Goal: Task Accomplishment & Management: Manage account settings

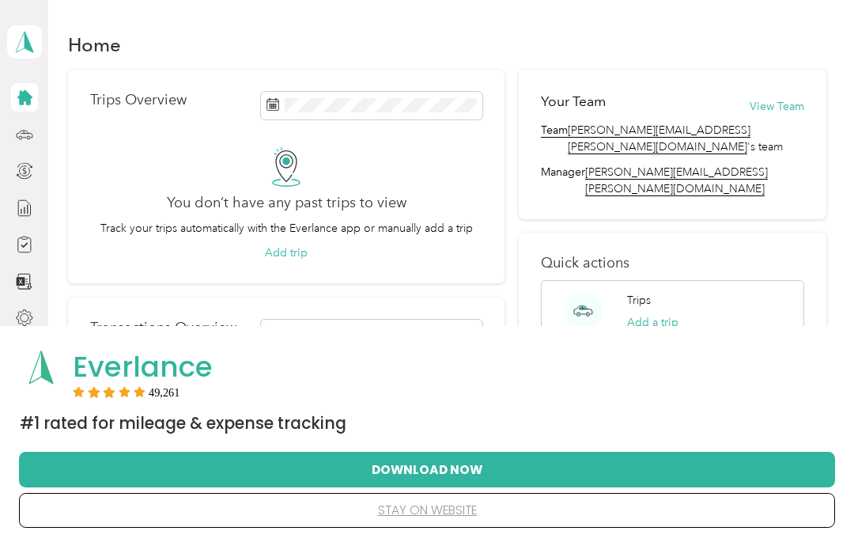
click at [684, 280] on div "Trips Add a trip" at bounding box center [673, 311] width 264 height 62
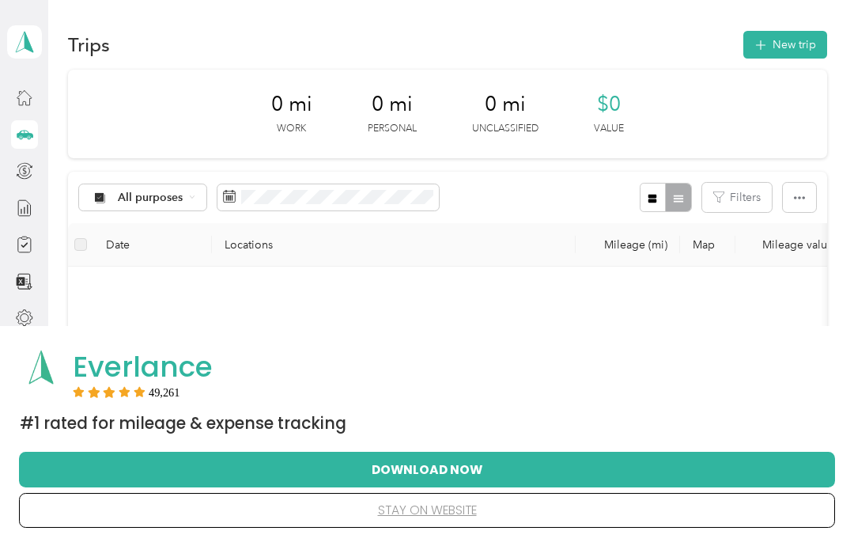
click at [165, 196] on span "All purposes" at bounding box center [151, 197] width 66 height 11
click at [202, 282] on span "Option Care Health" at bounding box center [169, 280] width 102 height 17
click at [784, 53] on button "New trip" at bounding box center [785, 45] width 84 height 28
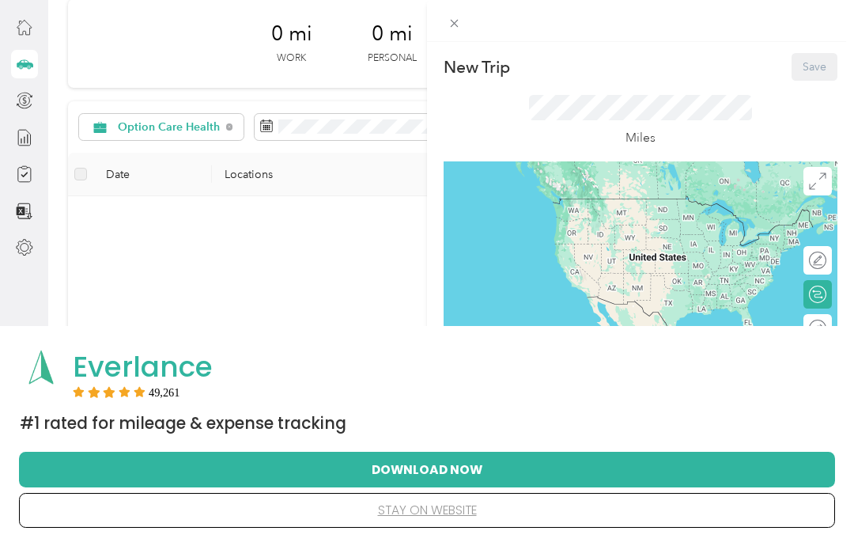
scroll to position [76, 0]
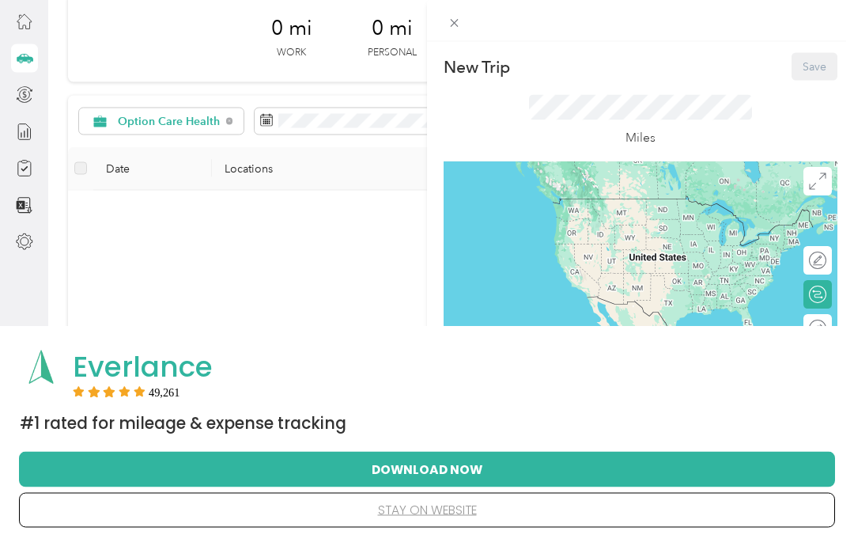
click at [523, 486] on button "Download Now" at bounding box center [426, 468] width 765 height 33
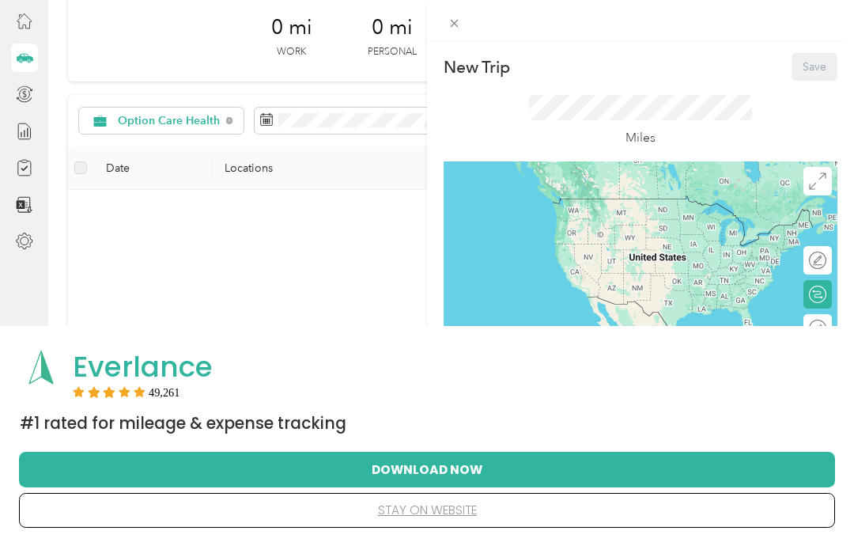
scroll to position [140, 0]
